Goal: Check status: Verify the current state of an ongoing process or item

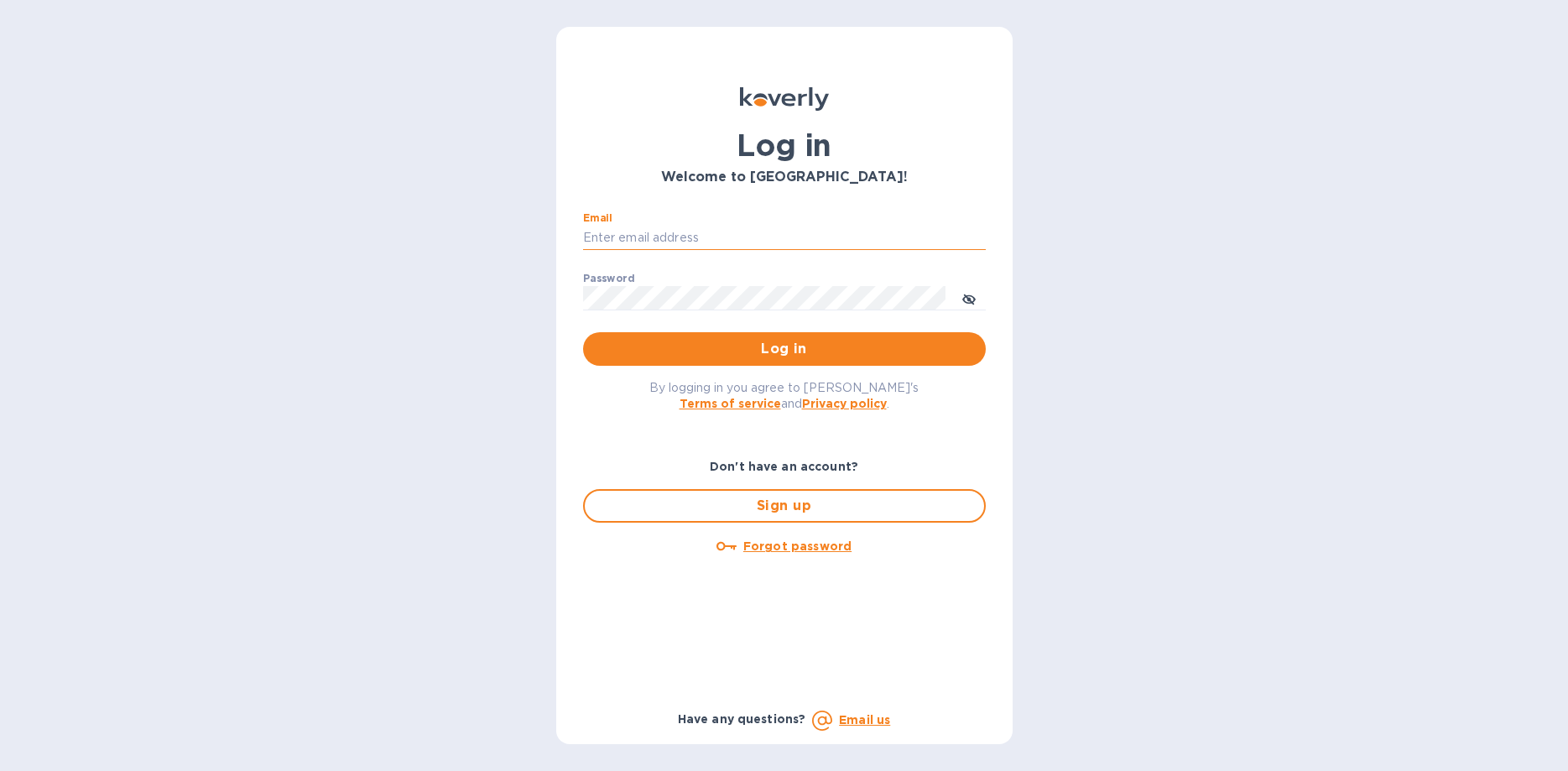
click at [641, 228] on input "Email" at bounding box center [784, 239] width 403 height 26
type input "[EMAIL_ADDRESS][DOMAIN_NAME]"
click at [583, 332] on button "Log in" at bounding box center [784, 348] width 403 height 34
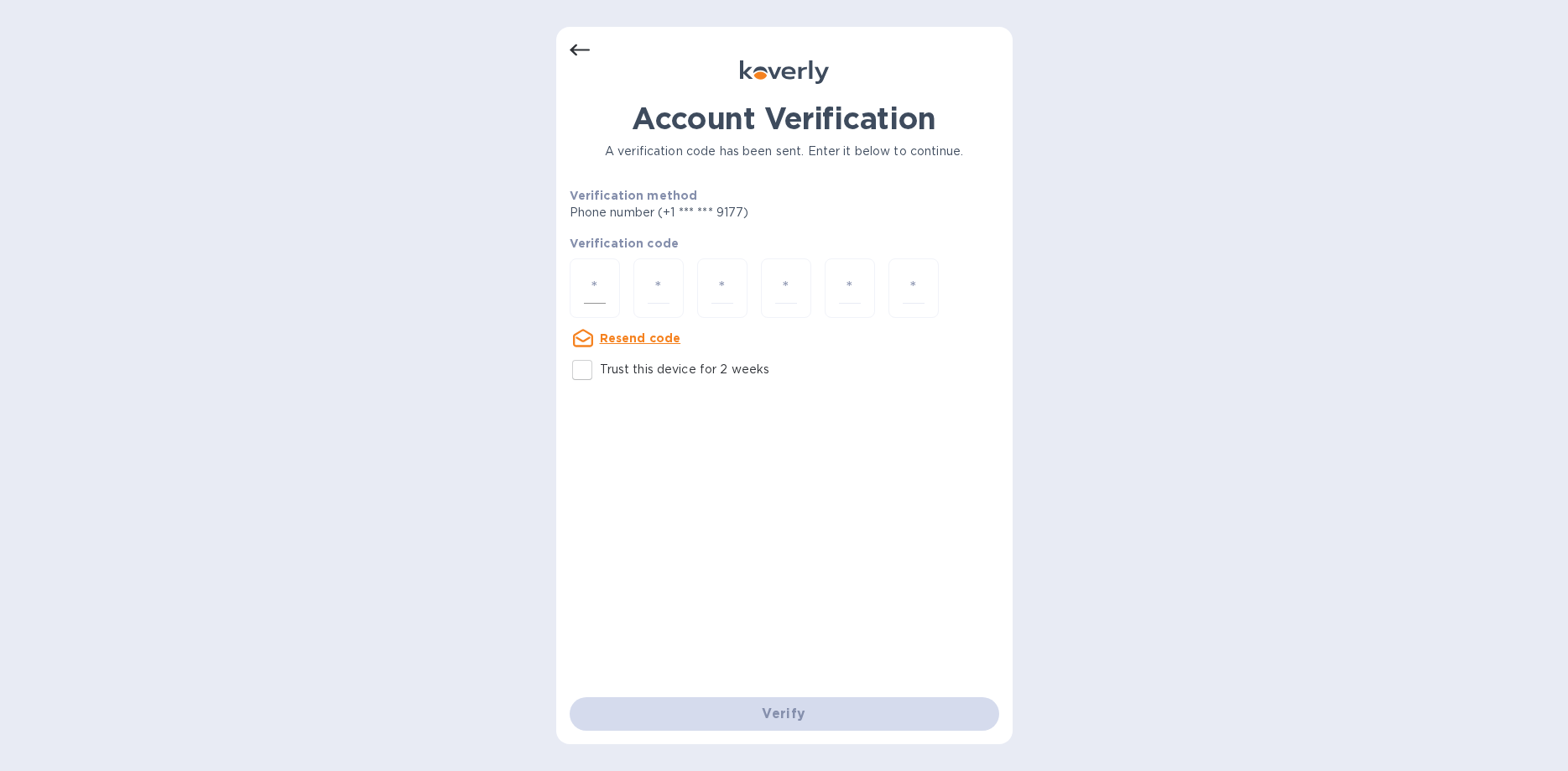
click at [589, 282] on input "number" at bounding box center [595, 288] width 22 height 31
type input "8"
type input "7"
type input "0"
type input "6"
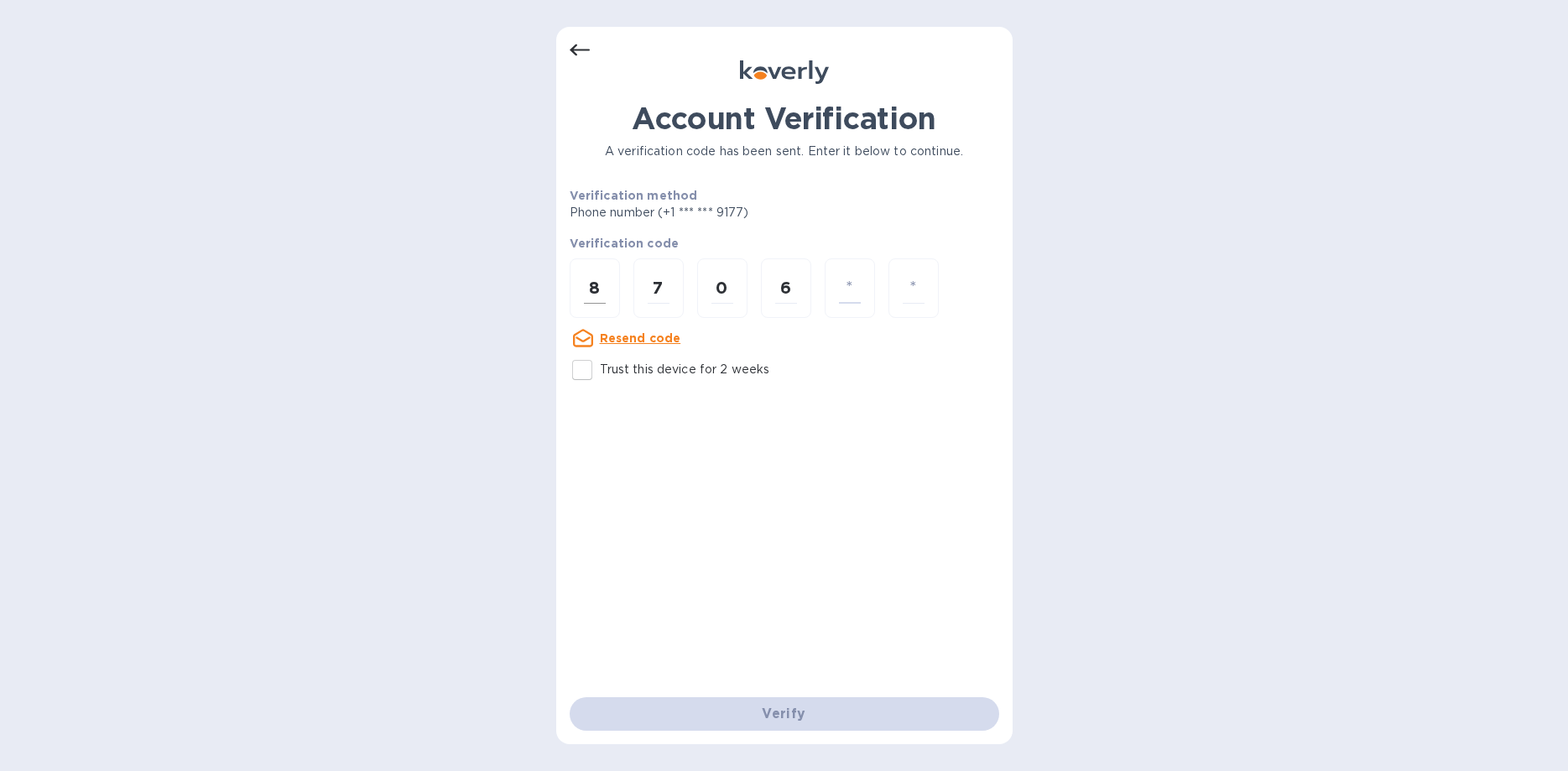
type input "9"
type input "2"
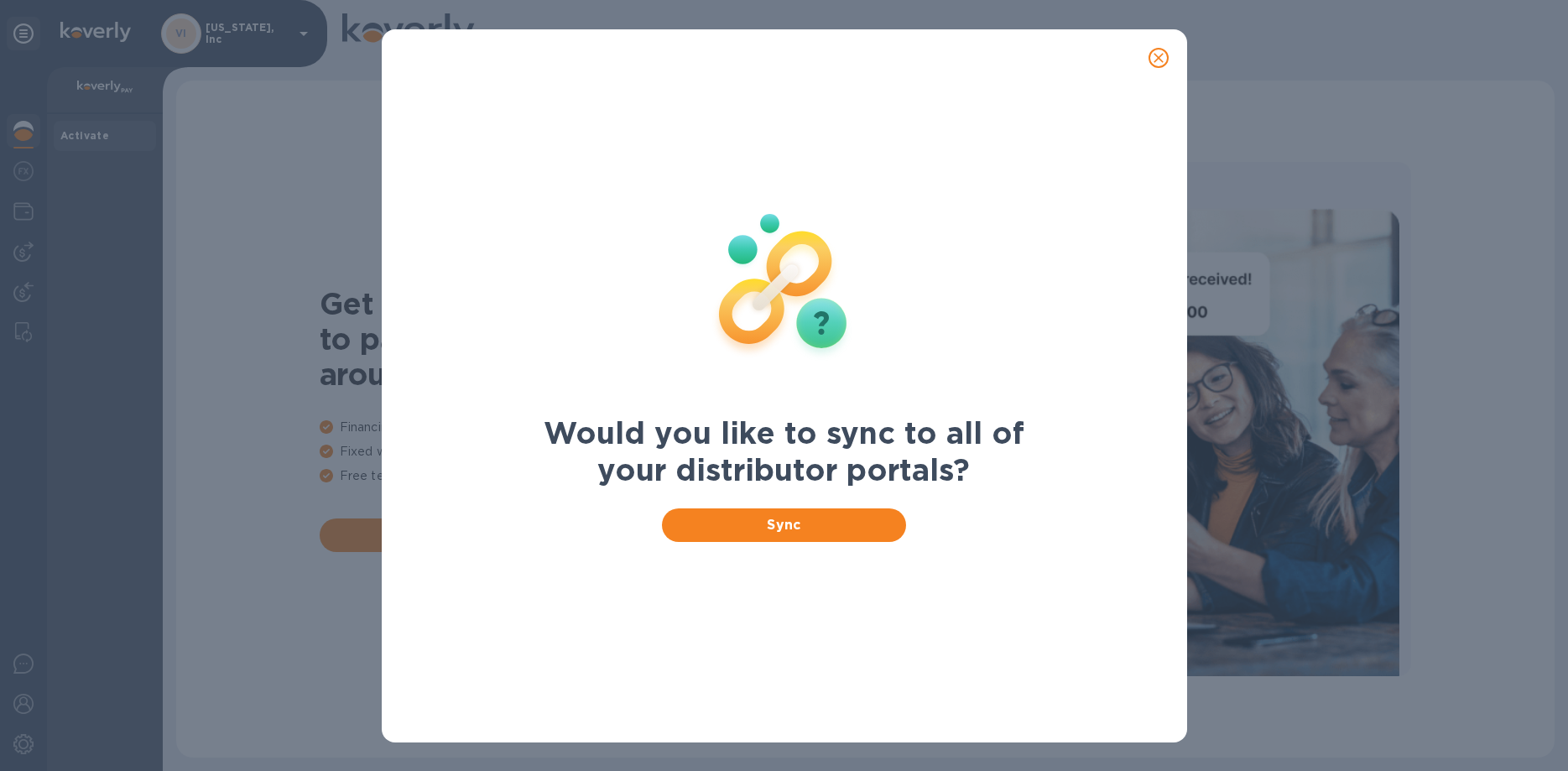
click at [1164, 51] on icon "close" at bounding box center [1158, 58] width 16 height 16
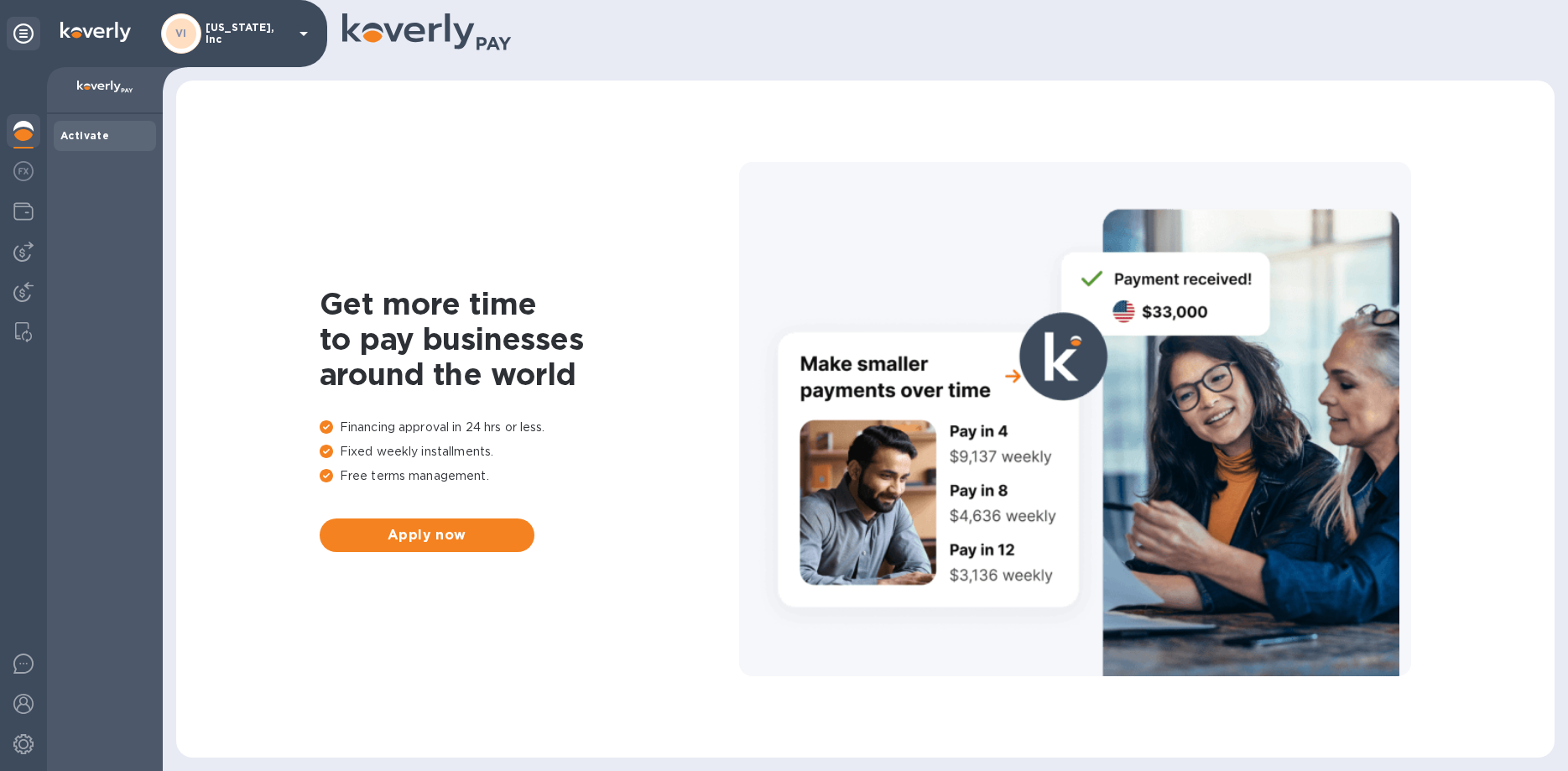
click at [231, 35] on p "[US_STATE], Inc" at bounding box center [248, 34] width 84 height 24
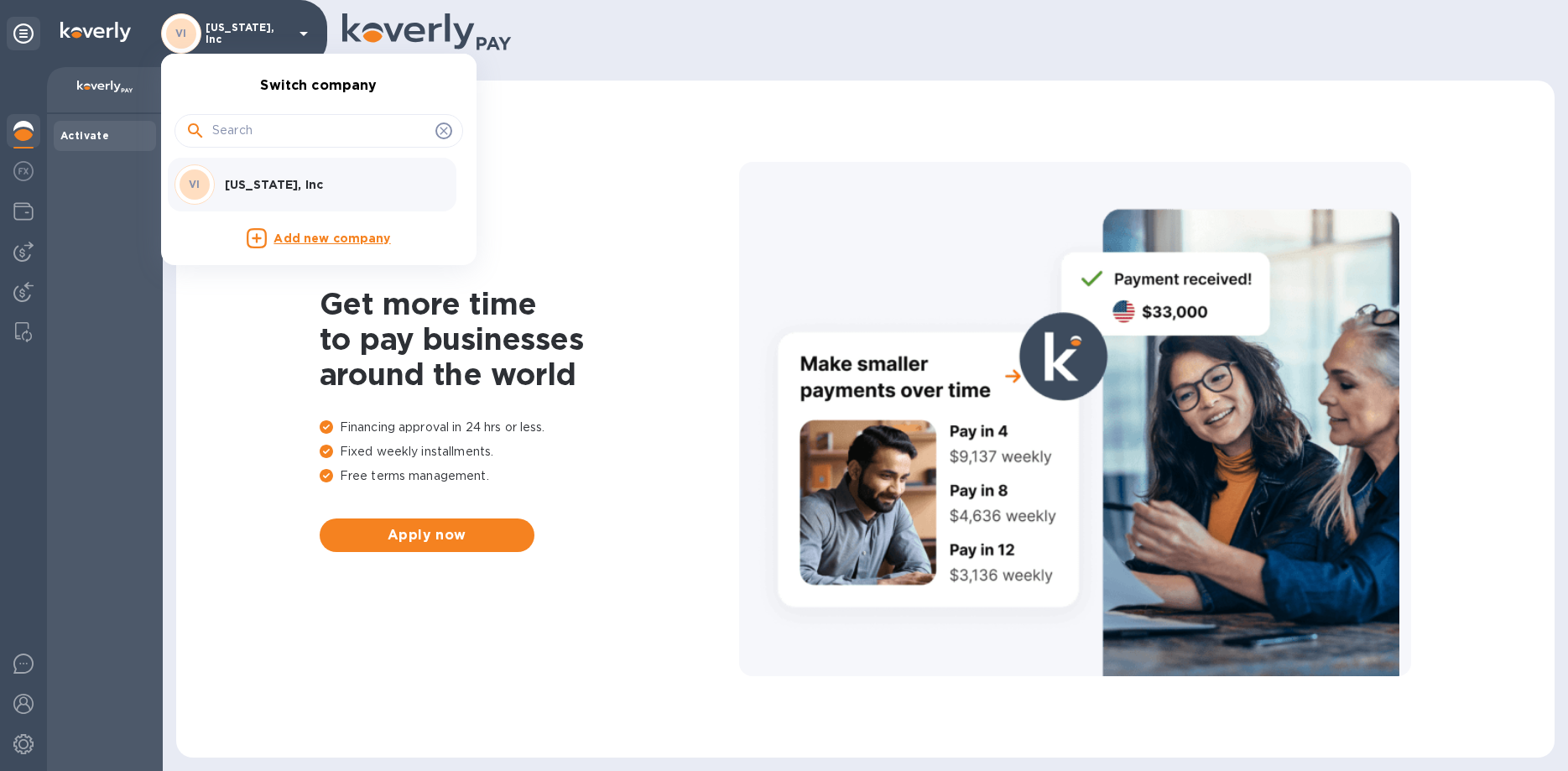
click at [13, 218] on div at bounding box center [784, 385] width 1568 height 771
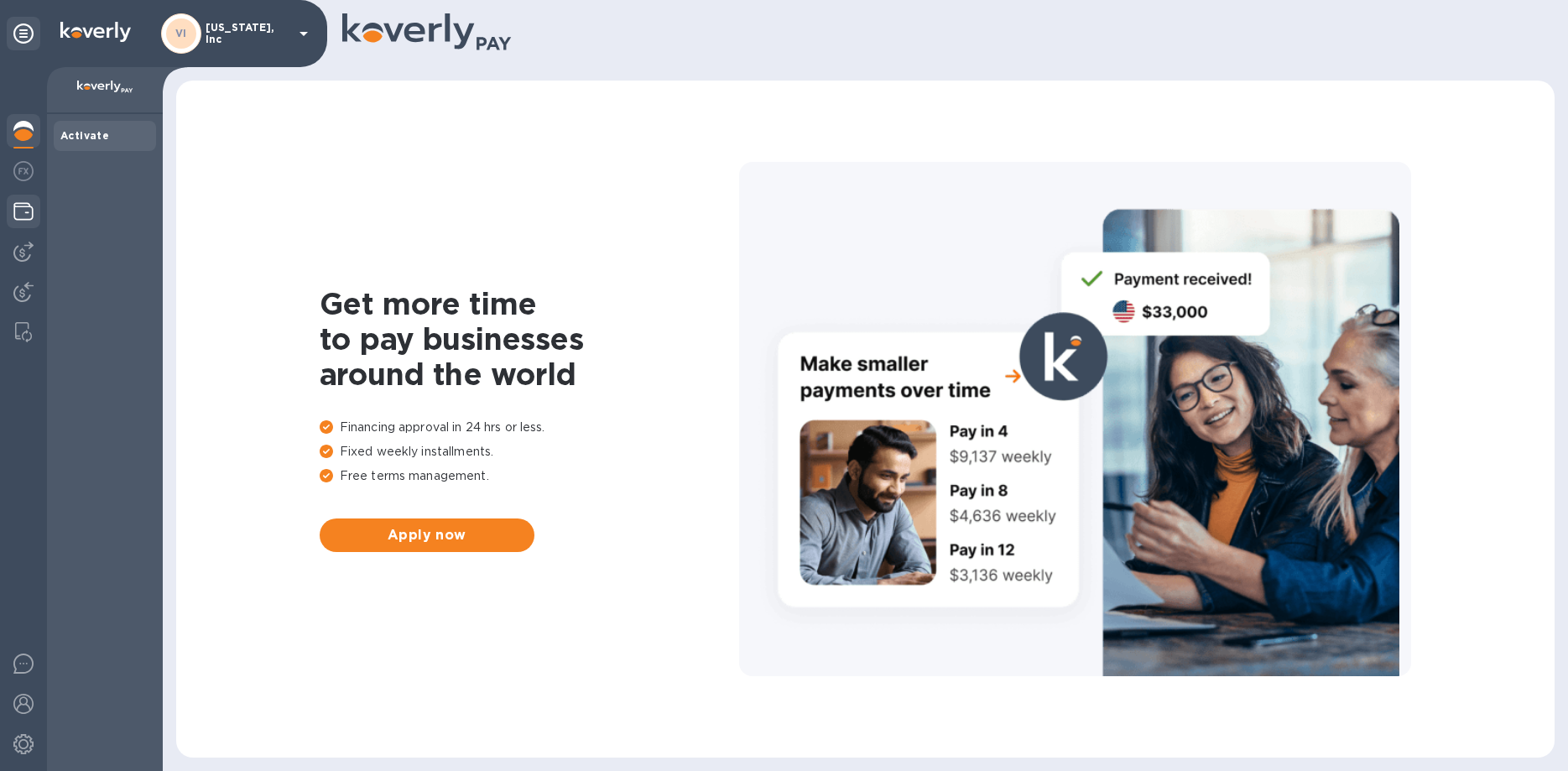
click at [16, 208] on img at bounding box center [24, 211] width 20 height 20
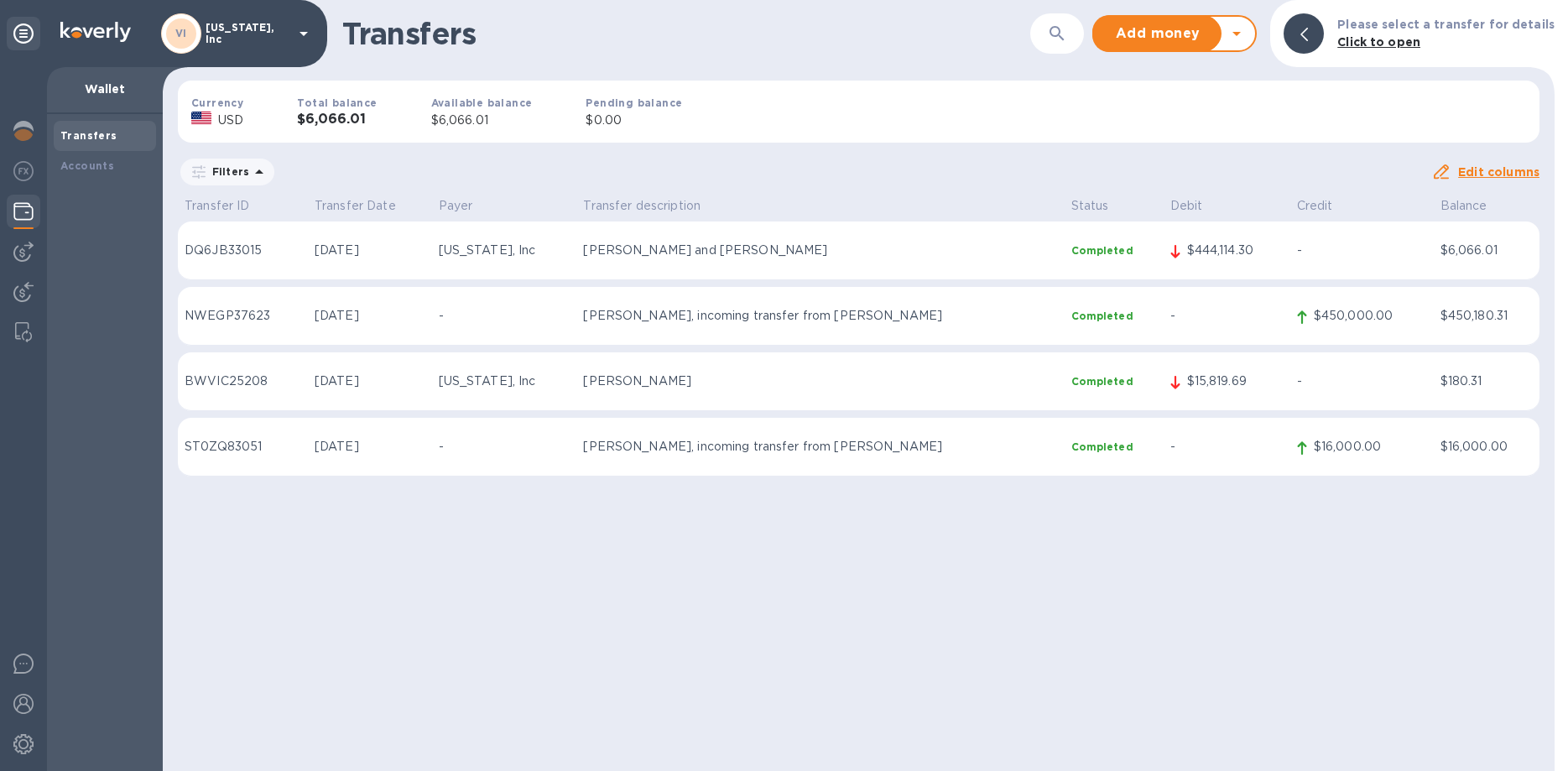
click at [218, 253] on p "DQ6JB33015" at bounding box center [242, 250] width 116 height 17
